Goal: Task Accomplishment & Management: Use online tool/utility

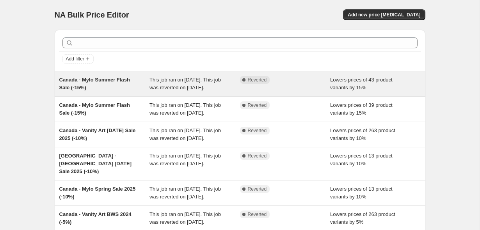
click at [128, 83] on div "Canada - Mylo Summer Flash Sale (-15%)" at bounding box center [104, 84] width 90 height 16
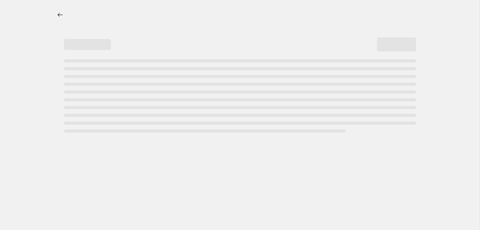
select select "percentage"
select select "no_change"
select select "vendor"
select select "product_type"
select select "not_equal"
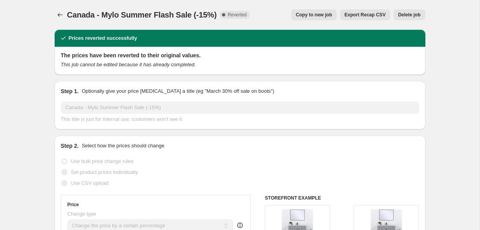
click at [297, 14] on span "Copy to new job" at bounding box center [314, 15] width 36 height 6
select select "percentage"
select select "no_change"
select select "vendor"
select select "product_type"
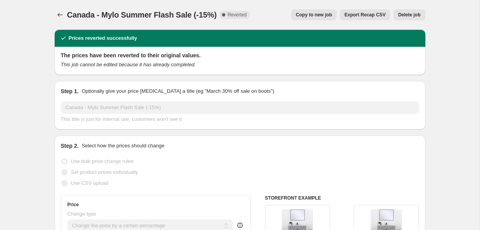
select select "not_equal"
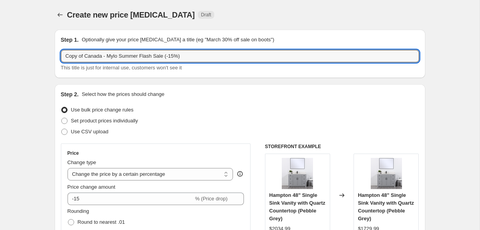
drag, startPoint x: 86, startPoint y: 57, endPoint x: 43, endPoint y: 54, distance: 43.0
click at [178, 56] on input "Canada - Mylo Summer Flash Sale (-15%)" at bounding box center [240, 56] width 358 height 12
type input "Canada - Mylo Summer Flash Sale (-15%) (3)"
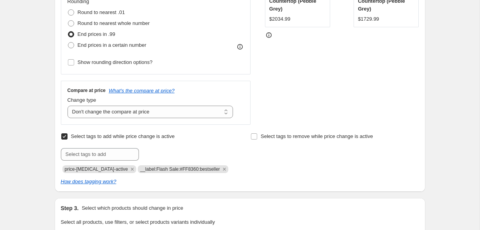
scroll to position [215, 0]
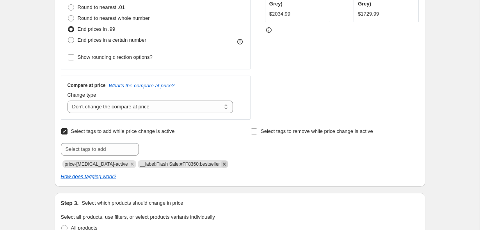
click at [222, 164] on icon "Remove __label:Flash Sale:#FF8360:bestseller" at bounding box center [224, 164] width 7 height 7
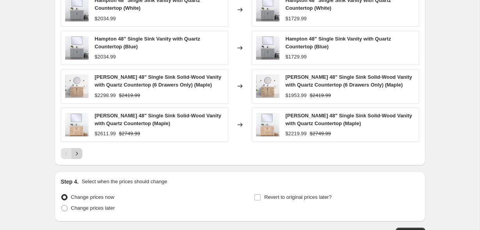
scroll to position [657, 0]
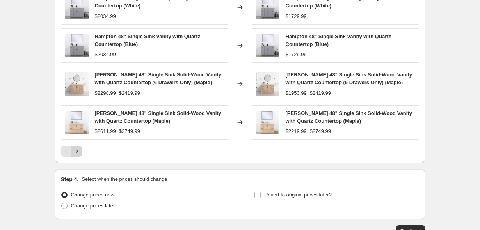
click at [78, 148] on icon "Next" at bounding box center [77, 151] width 8 height 8
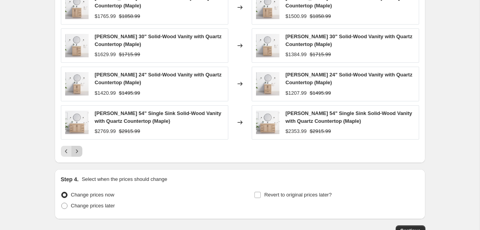
click at [80, 153] on icon "Next" at bounding box center [77, 151] width 8 height 8
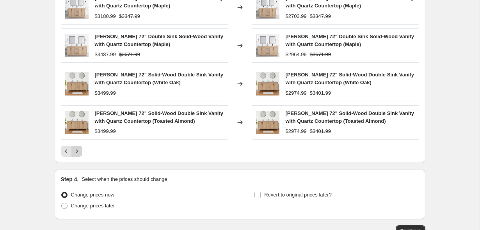
click at [80, 153] on icon "Next" at bounding box center [77, 151] width 8 height 8
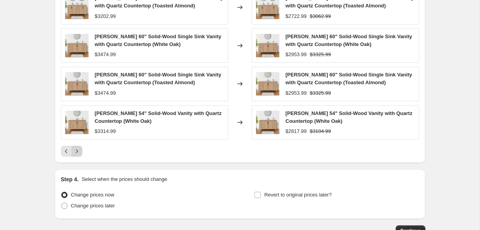
click at [80, 148] on icon "Next" at bounding box center [77, 151] width 8 height 8
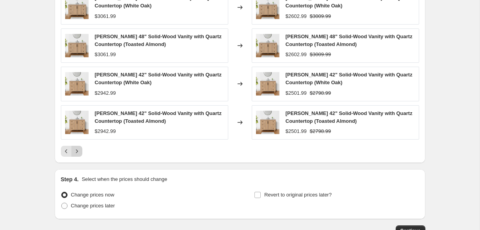
click at [80, 149] on icon "Next" at bounding box center [77, 151] width 8 height 8
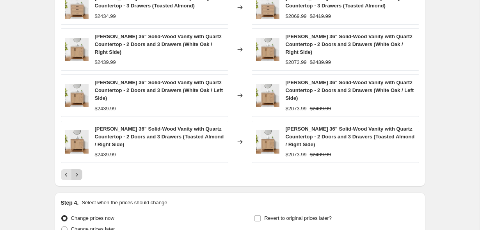
click at [80, 171] on icon "Next" at bounding box center [77, 175] width 8 height 8
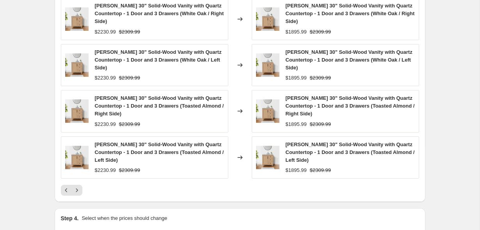
click at [80, 149] on div "Arlo 36" Solid-Wood Vanity with Quartz Countertop - 2 Doors and 3 Drawers (Toas…" at bounding box center [240, 74] width 358 height 244
click at [79, 185] on button "Next" at bounding box center [76, 190] width 11 height 11
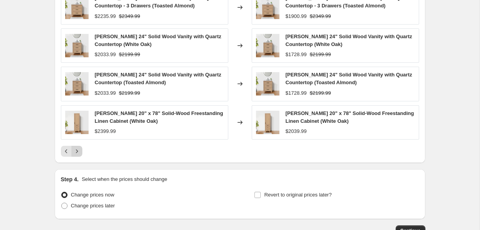
click at [79, 148] on icon "Next" at bounding box center [77, 151] width 8 height 8
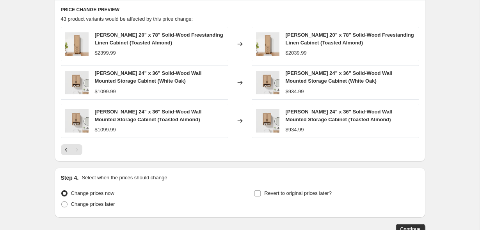
scroll to position [634, 0]
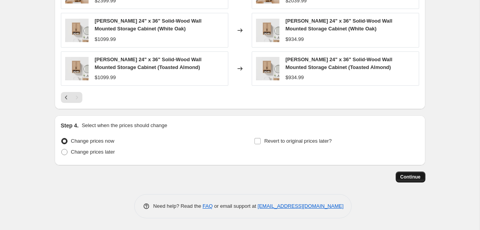
click at [416, 174] on button "Continue" at bounding box center [410, 177] width 30 height 11
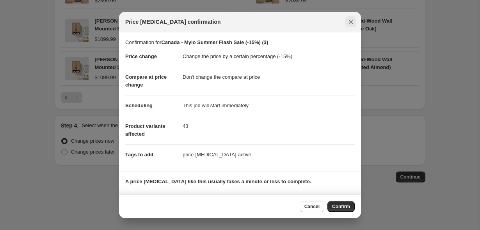
click at [351, 19] on icon "Close" at bounding box center [351, 22] width 8 height 8
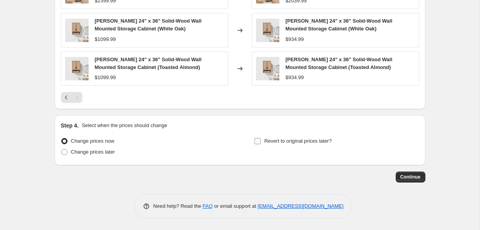
click at [326, 142] on span "Revert to original prices later?" at bounding box center [297, 141] width 67 height 6
click at [261, 142] on input "Revert to original prices later?" at bounding box center [257, 141] width 6 height 6
checkbox input "true"
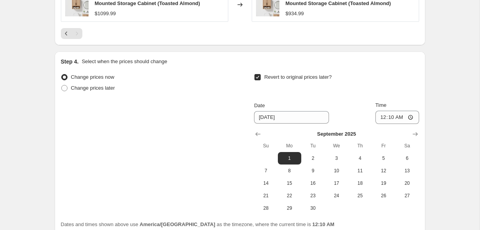
scroll to position [720, 0]
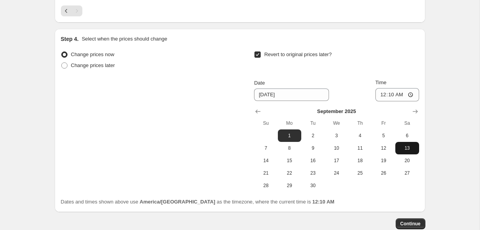
click at [404, 151] on span "13" at bounding box center [406, 148] width 17 height 6
type input "9/13/2025"
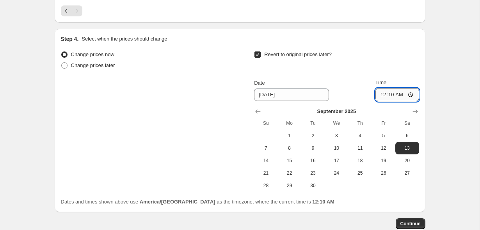
click at [390, 96] on input "00:10" at bounding box center [397, 94] width 44 height 13
type input "00:00"
click at [399, 60] on div "Revert to original prices later?" at bounding box center [336, 60] width 165 height 23
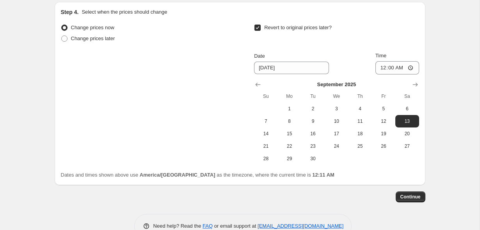
scroll to position [767, 0]
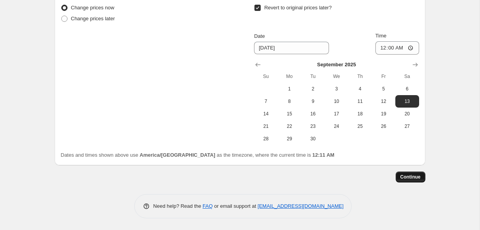
click at [413, 175] on span "Continue" at bounding box center [410, 177] width 20 height 6
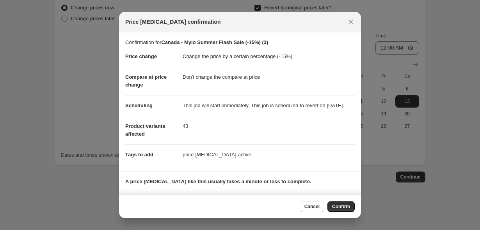
scroll to position [55, 0]
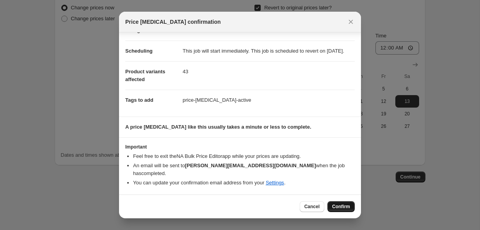
click at [343, 203] on button "Confirm" at bounding box center [340, 206] width 27 height 11
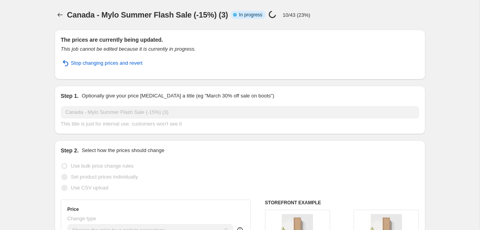
select select "percentage"
select select "no_change"
select select "vendor"
select select "product_type"
select select "not_equal"
